Goal: Task Accomplishment & Management: Manage account settings

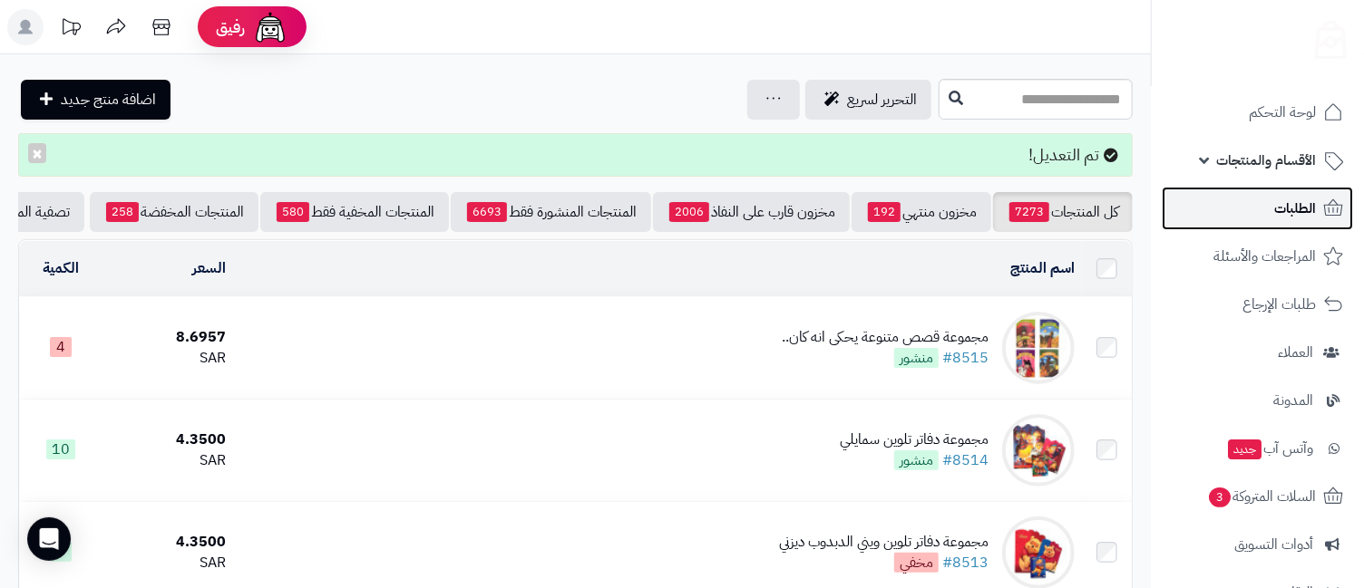
click at [1279, 215] on span "الطلبات" at bounding box center [1295, 208] width 42 height 25
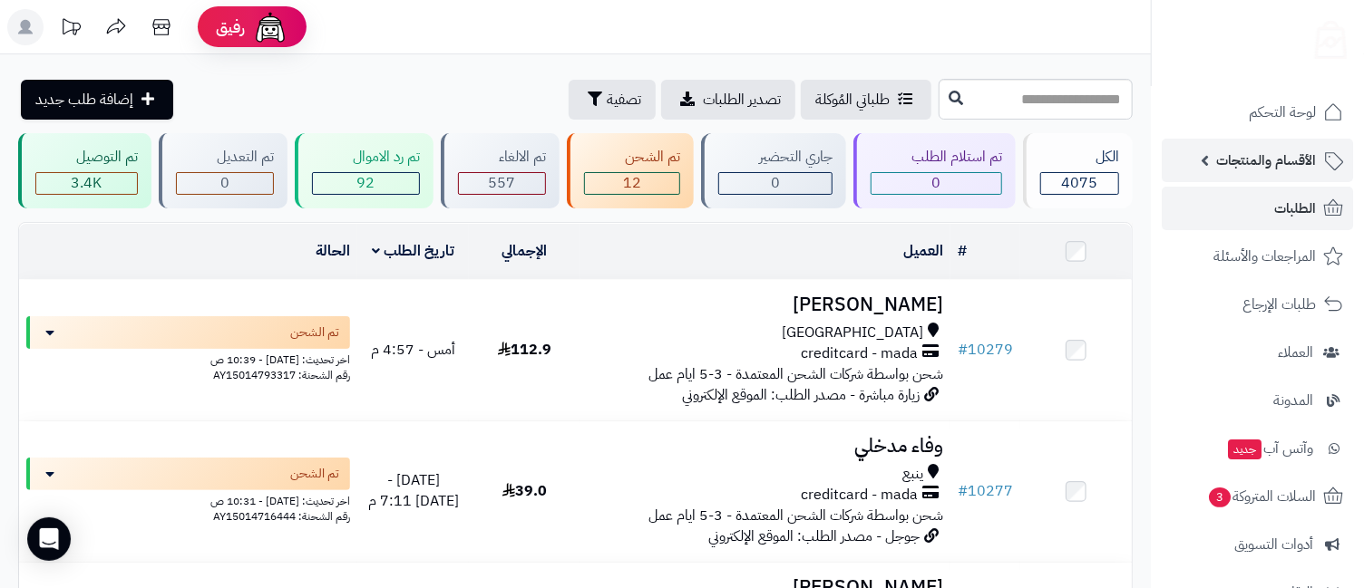
click at [1271, 156] on span "الأقسام والمنتجات" at bounding box center [1266, 160] width 100 height 25
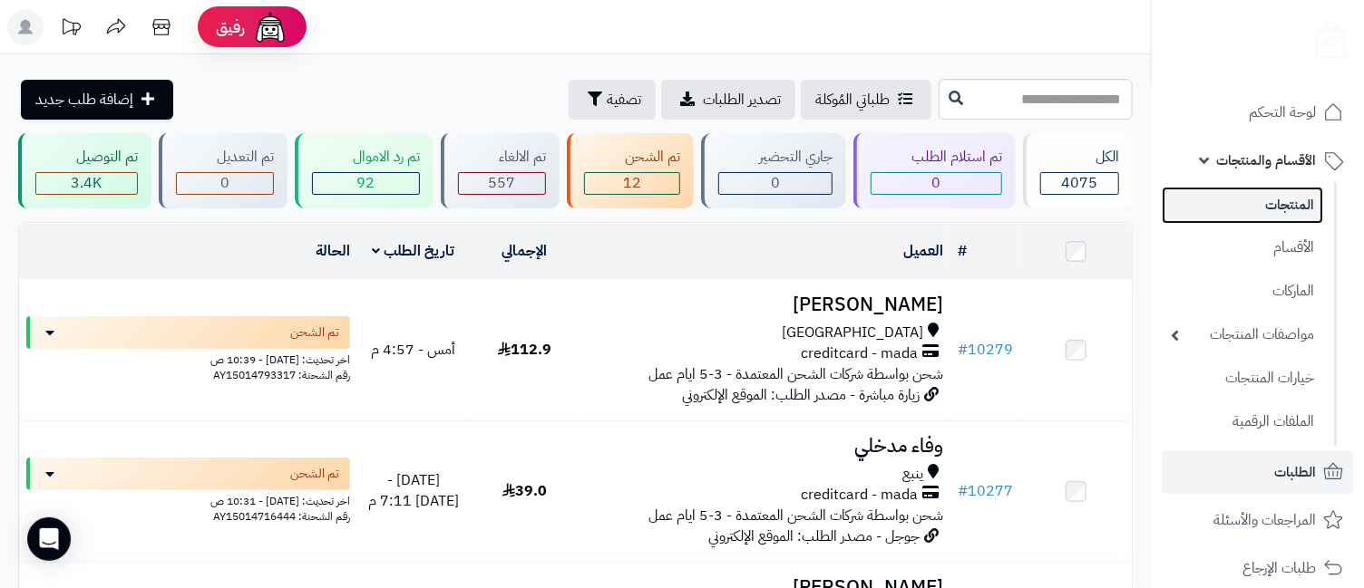
click at [1276, 204] on link "المنتجات" at bounding box center [1242, 205] width 161 height 37
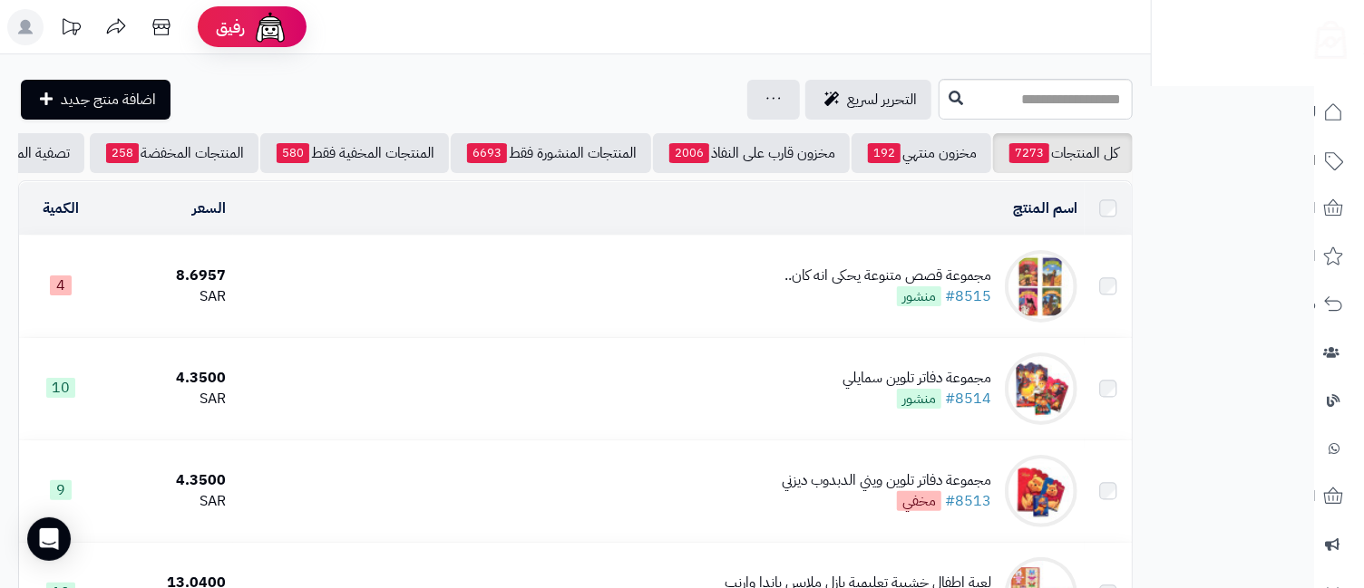
click at [892, 287] on div "مجموعة قصص متنوعة يحكى انه كان.." at bounding box center [887, 276] width 207 height 21
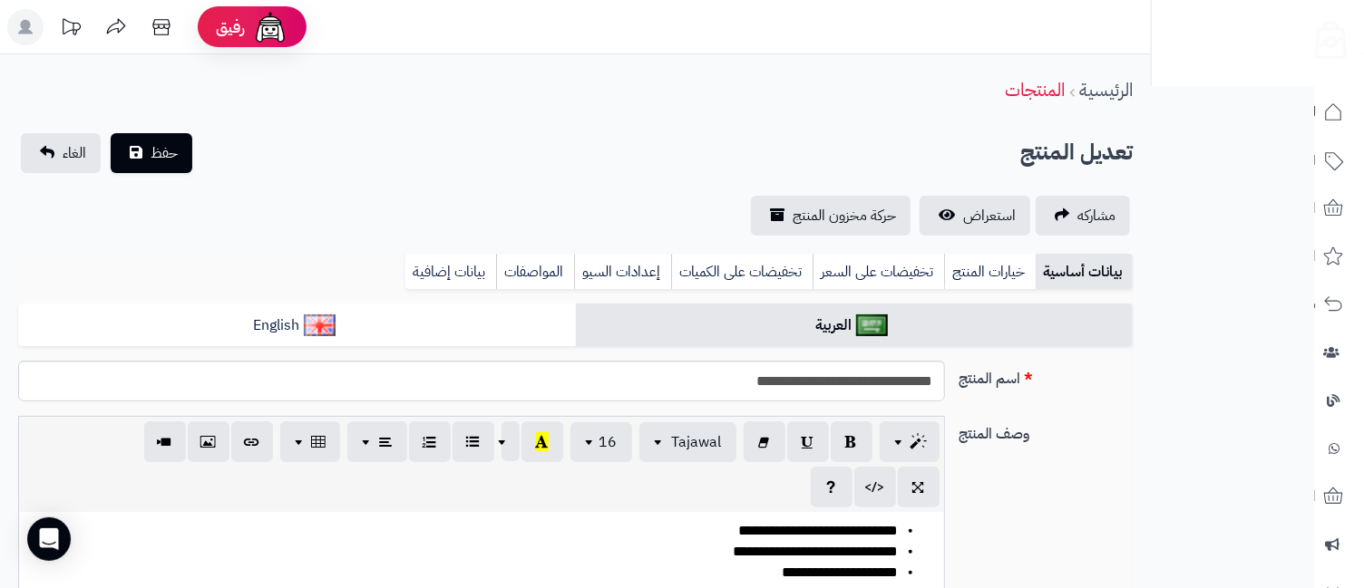
scroll to position [3876, 0]
click at [843, 579] on span "**********" at bounding box center [841, 573] width 116 height 14
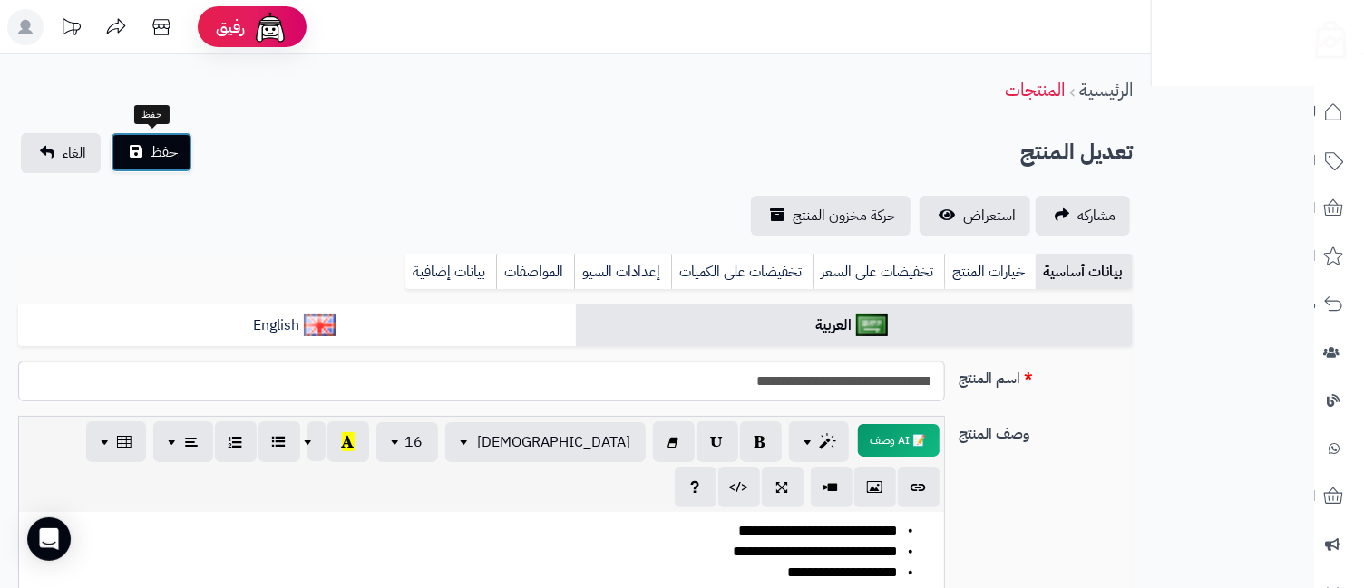
click at [160, 145] on span "حفظ" at bounding box center [164, 152] width 27 height 22
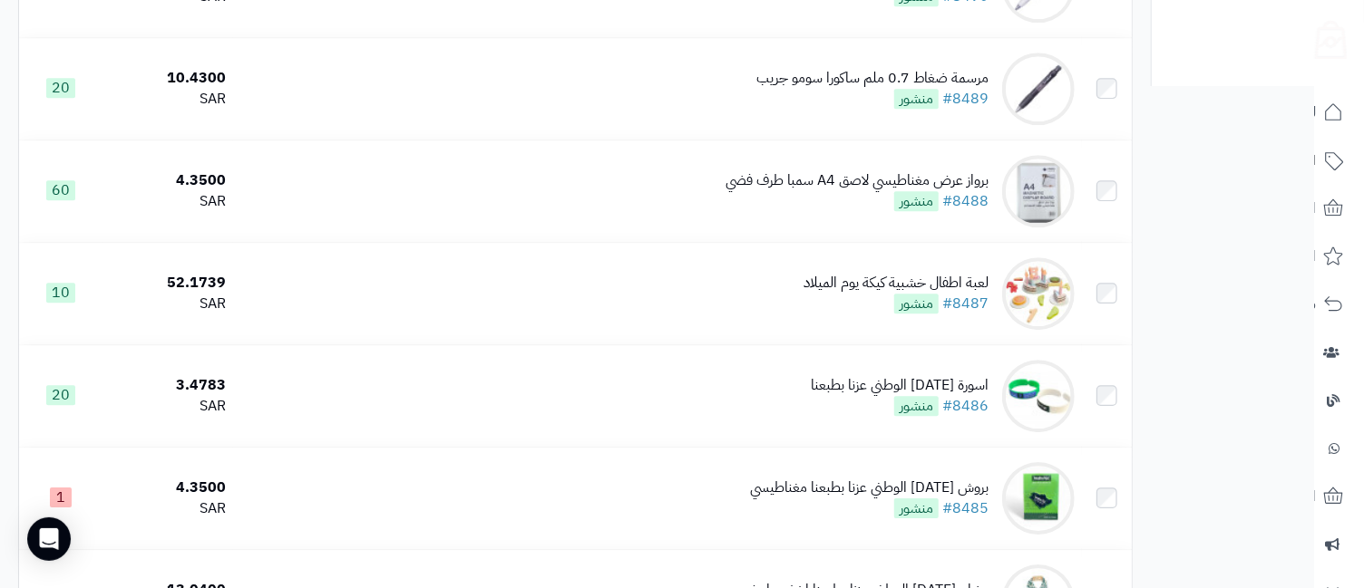
scroll to position [3224, 0]
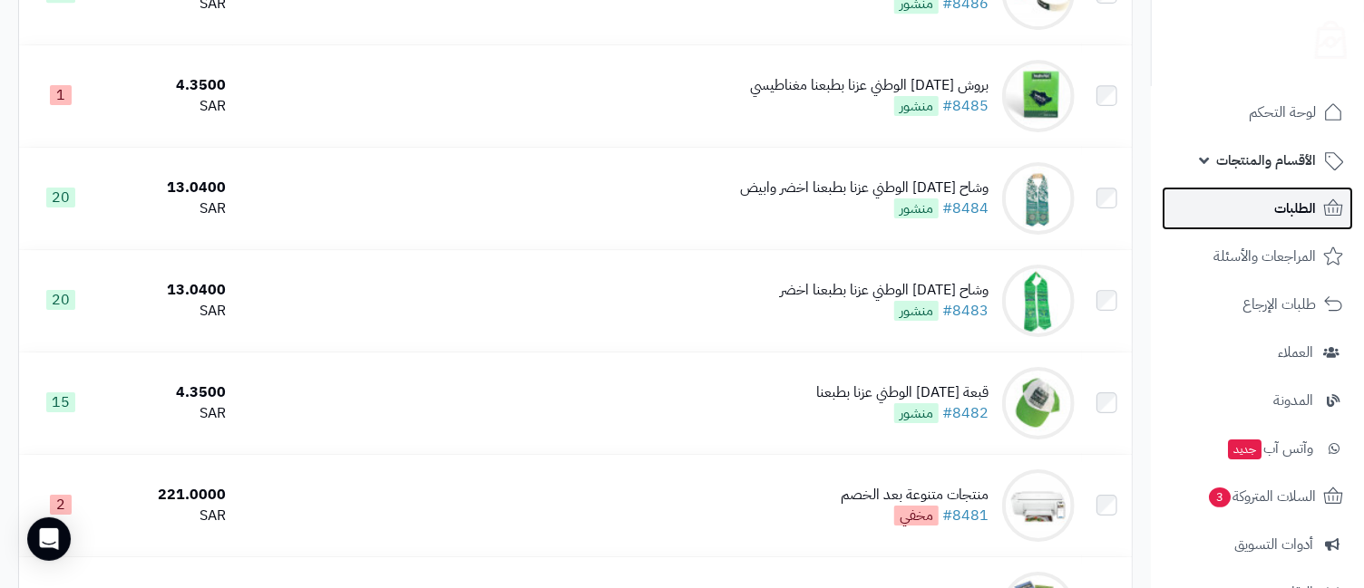
click at [1277, 206] on span "الطلبات" at bounding box center [1295, 208] width 42 height 25
